Goal: Task Accomplishment & Management: Use online tool/utility

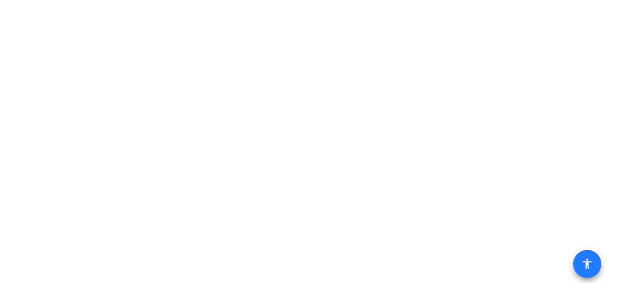
click at [593, 266] on span at bounding box center [587, 264] width 24 height 24
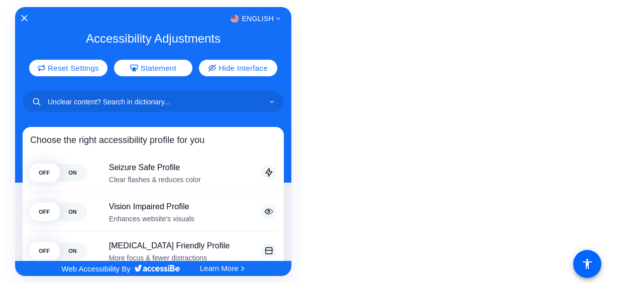
click at [335, 98] on div at bounding box center [319, 141] width 639 height 283
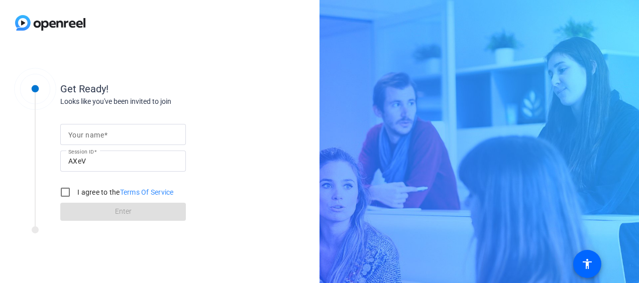
click at [72, 134] on mat-label "Your name" at bounding box center [86, 135] width 36 height 8
click at [72, 134] on input "Your name" at bounding box center [122, 135] width 109 height 12
type input "[PERSON_NAME]"
click at [65, 194] on input "I agree to the Terms Of Service" at bounding box center [65, 192] width 20 height 20
checkbox input "true"
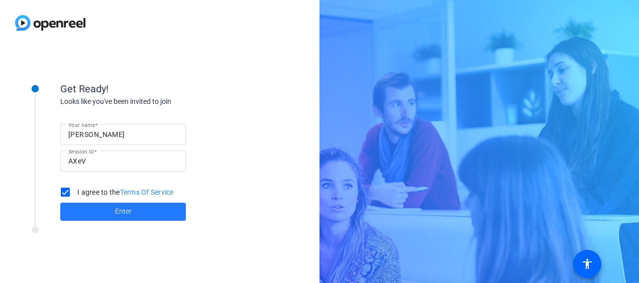
click at [95, 216] on span at bounding box center [122, 212] width 125 height 24
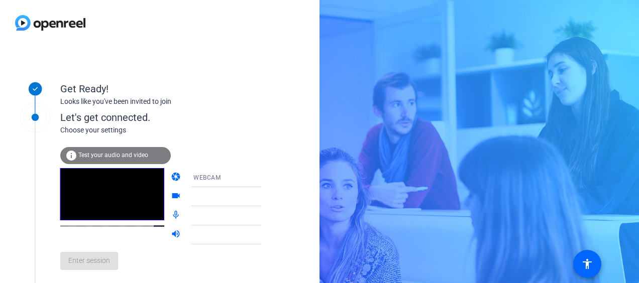
click at [94, 154] on span "Test your audio and video" at bounding box center [113, 155] width 70 height 7
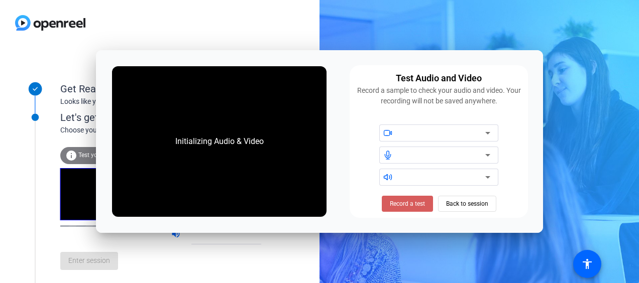
click at [402, 201] on span "Record a test" at bounding box center [407, 203] width 35 height 9
click at [490, 133] on icon at bounding box center [487, 133] width 12 height 12
click at [384, 204] on span at bounding box center [407, 204] width 62 height 24
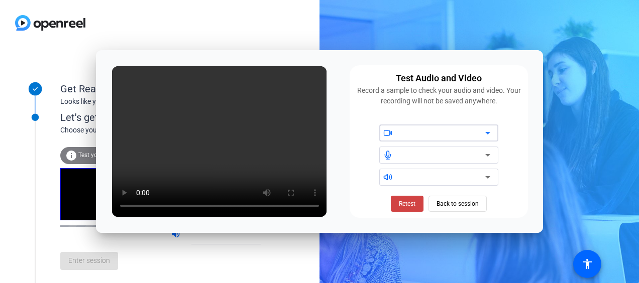
click at [489, 130] on icon at bounding box center [487, 133] width 12 height 12
click at [406, 208] on span at bounding box center [407, 204] width 33 height 24
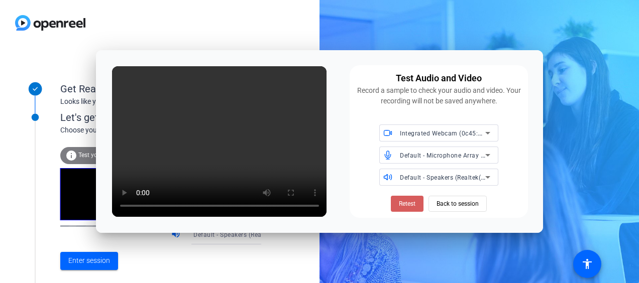
click at [404, 206] on span "Retest" at bounding box center [407, 203] width 17 height 9
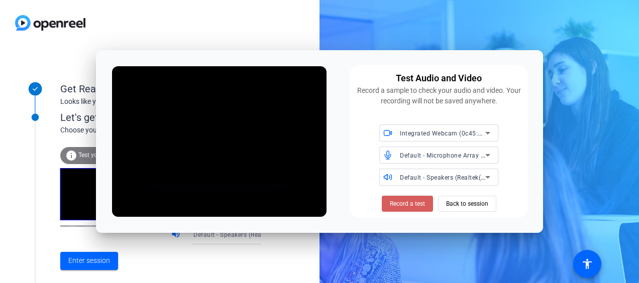
click at [402, 203] on span "Record a test" at bounding box center [407, 203] width 35 height 9
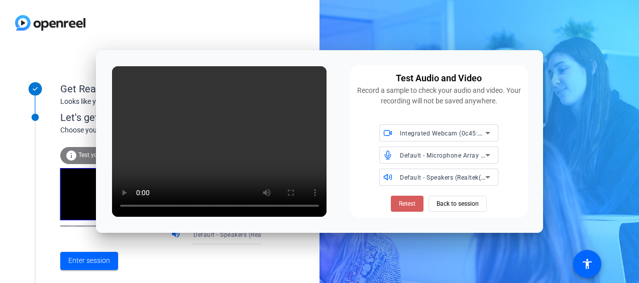
click at [396, 202] on span at bounding box center [407, 204] width 33 height 24
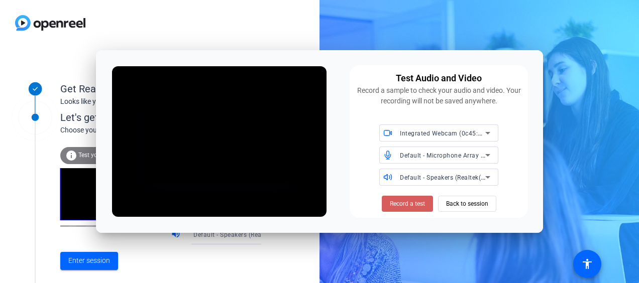
click at [399, 201] on span "Record a test" at bounding box center [407, 203] width 35 height 9
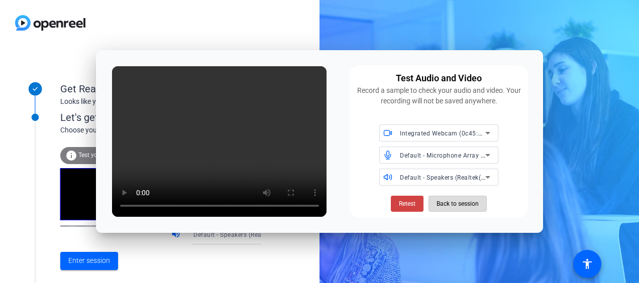
click at [454, 209] on span "Back to session" at bounding box center [457, 203] width 42 height 19
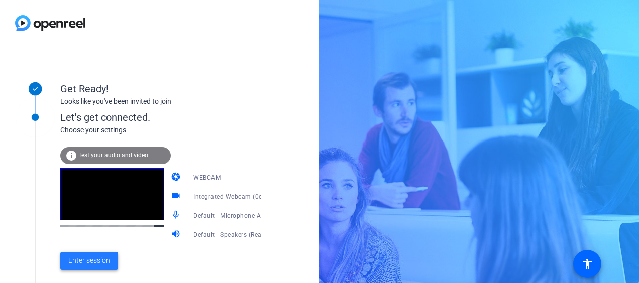
click at [106, 267] on span at bounding box center [89, 261] width 58 height 24
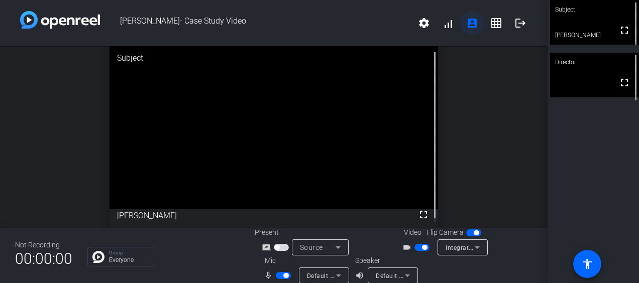
click at [467, 23] on mat-icon "account_box" at bounding box center [472, 23] width 12 height 12
click at [418, 23] on mat-icon "settings" at bounding box center [424, 23] width 12 height 12
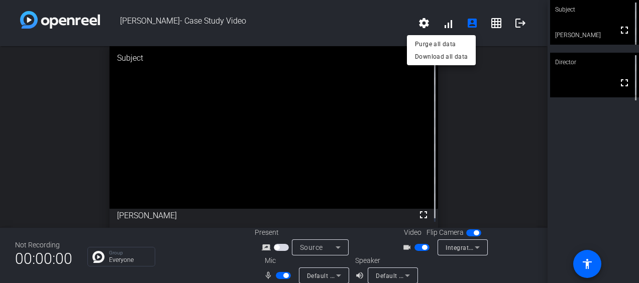
click at [480, 126] on div at bounding box center [319, 141] width 639 height 283
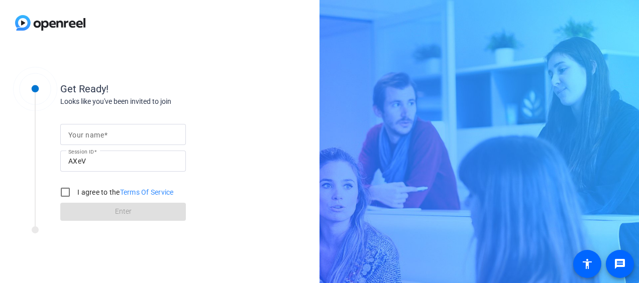
click at [108, 139] on input "Your name" at bounding box center [122, 135] width 109 height 12
type input "[PERSON_NAME]"
click at [68, 191] on input "I agree to the Terms Of Service" at bounding box center [65, 192] width 20 height 20
checkbox input "true"
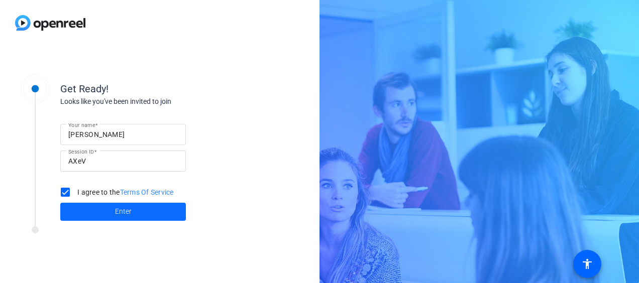
click at [106, 216] on span at bounding box center [122, 212] width 125 height 24
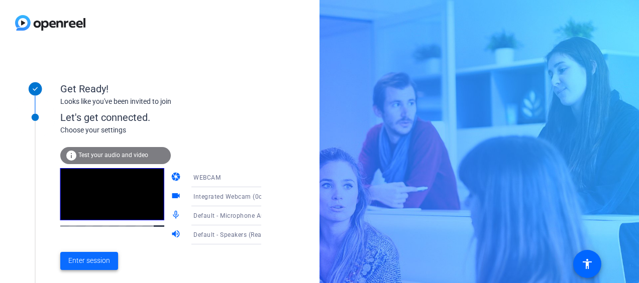
click at [100, 260] on span "Enter session" at bounding box center [89, 261] width 42 height 11
